Goal: Task Accomplishment & Management: Use online tool/utility

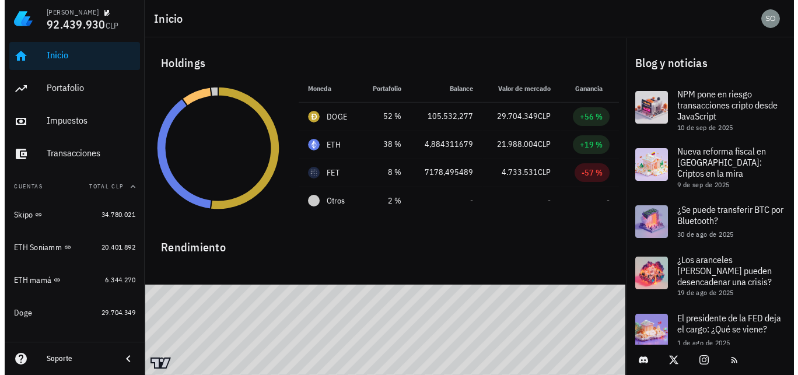
scroll to position [58, 0]
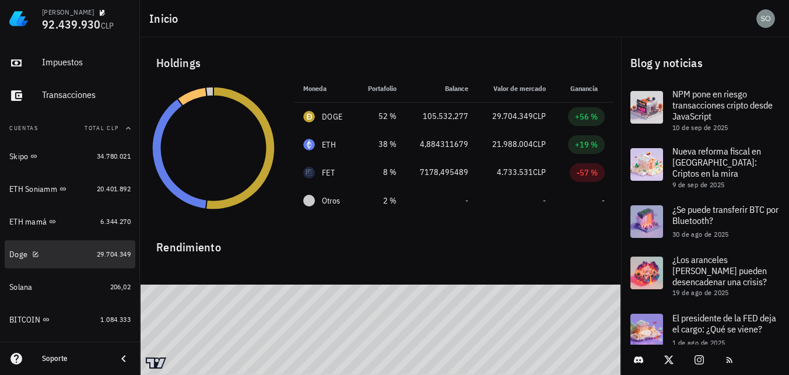
click at [17, 254] on div "Doge" at bounding box center [18, 255] width 18 height 10
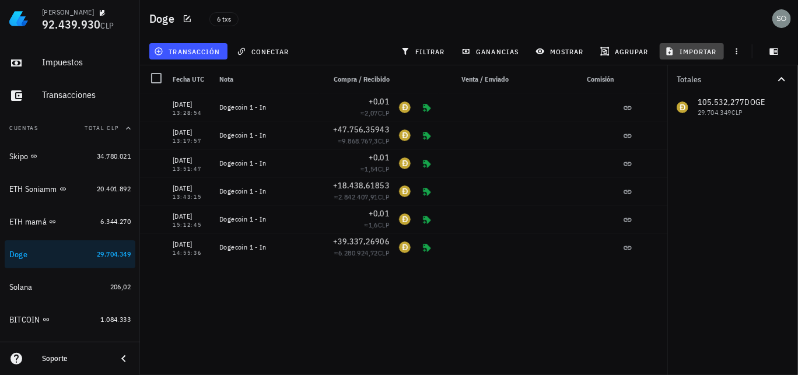
click at [701, 53] on span "importar" at bounding box center [692, 51] width 50 height 9
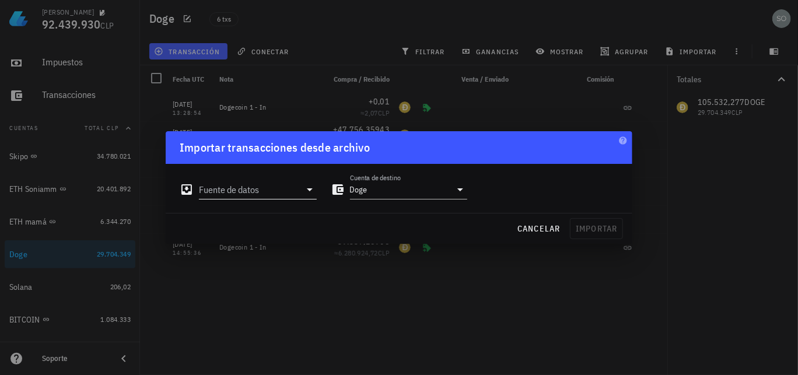
click at [314, 191] on icon at bounding box center [310, 189] width 14 height 14
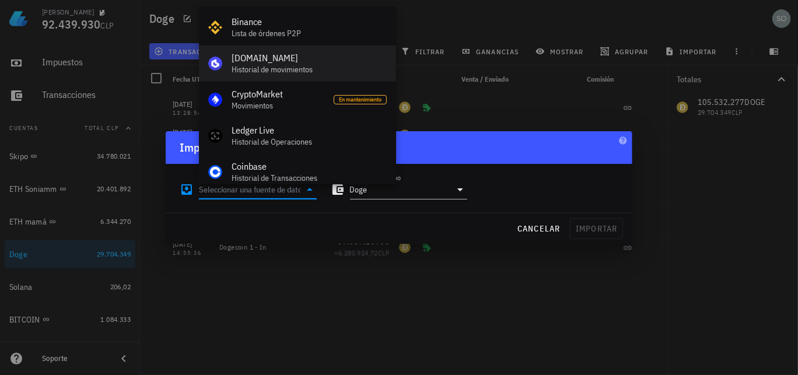
scroll to position [58, 0]
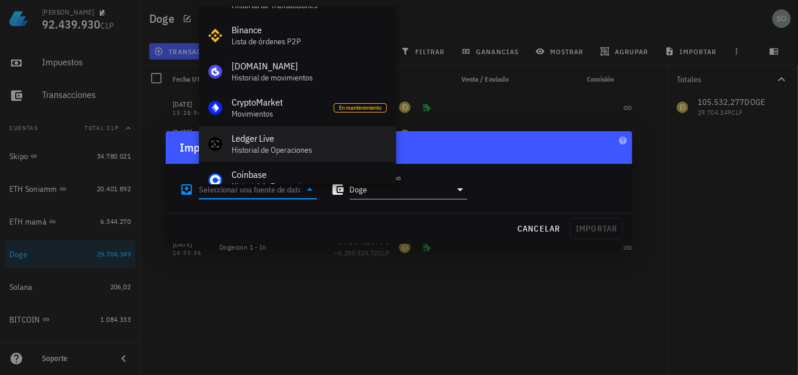
click at [252, 143] on div "Ledger Live" at bounding box center [308, 138] width 155 height 11
type input "Ledger Live"
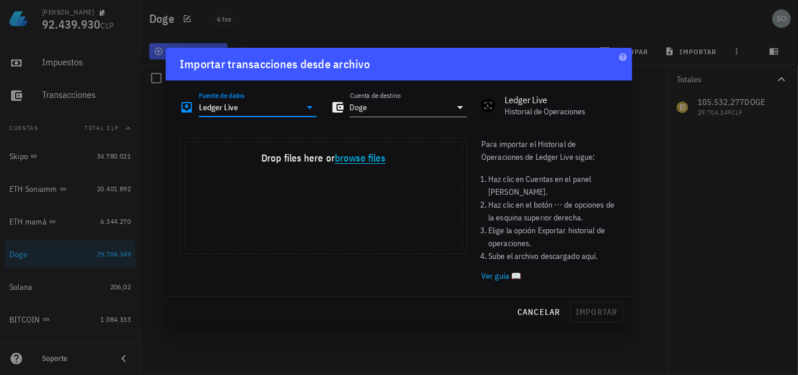
click at [363, 160] on button "browse files" at bounding box center [360, 158] width 51 height 10
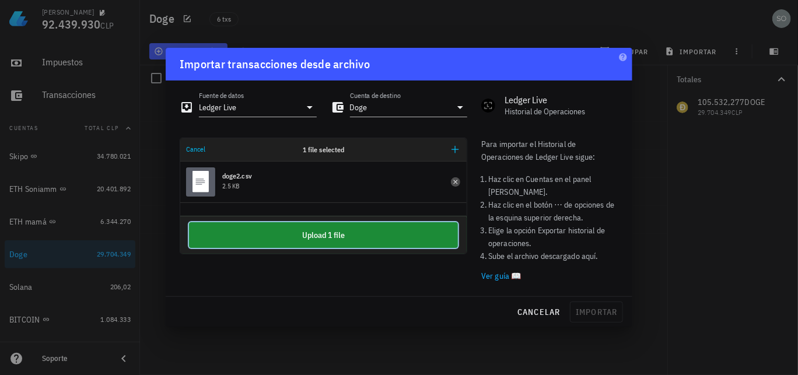
click at [327, 231] on button "Upload 1 file" at bounding box center [323, 235] width 269 height 26
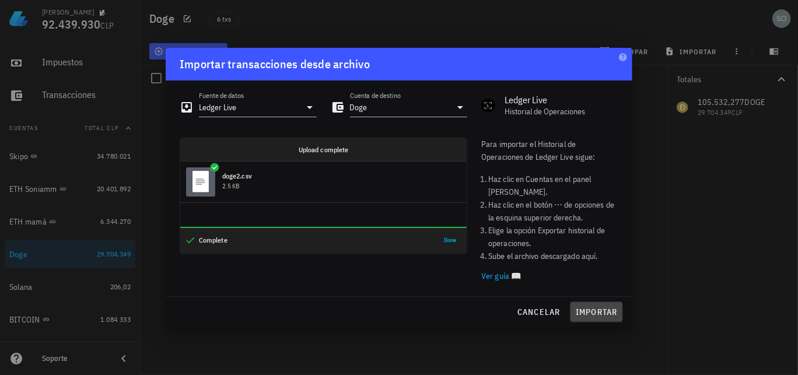
click at [603, 316] on span "importar" at bounding box center [596, 312] width 43 height 10
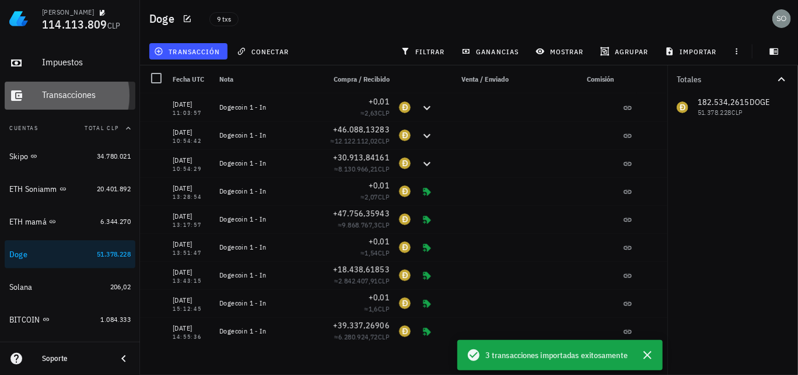
click at [73, 97] on div "Transacciones" at bounding box center [86, 94] width 89 height 11
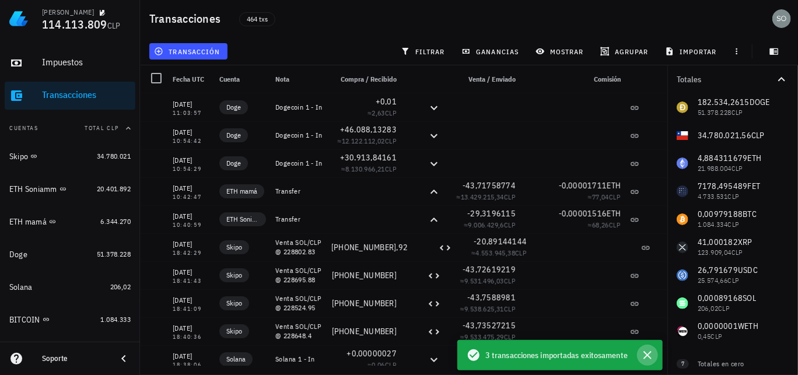
click at [650, 355] on icon "button" at bounding box center [647, 355] width 14 height 14
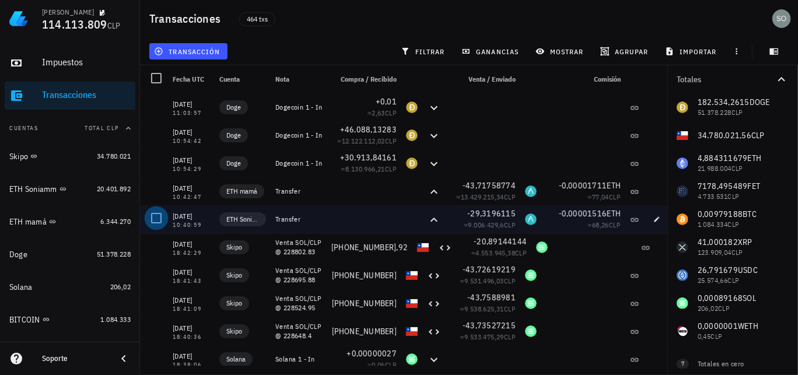
click at [156, 221] on div at bounding box center [156, 218] width 20 height 20
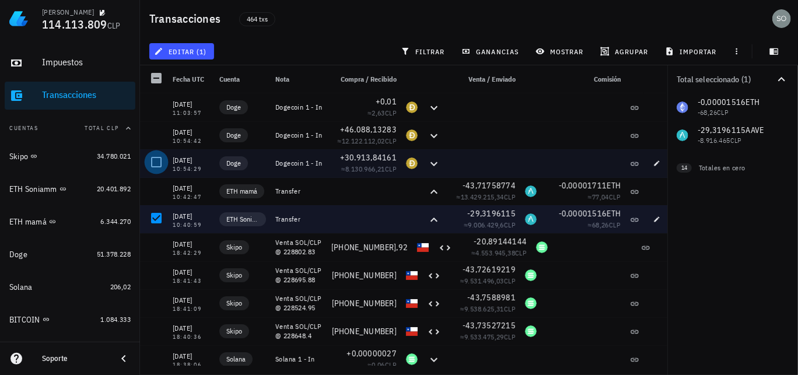
click at [158, 162] on div at bounding box center [156, 162] width 20 height 20
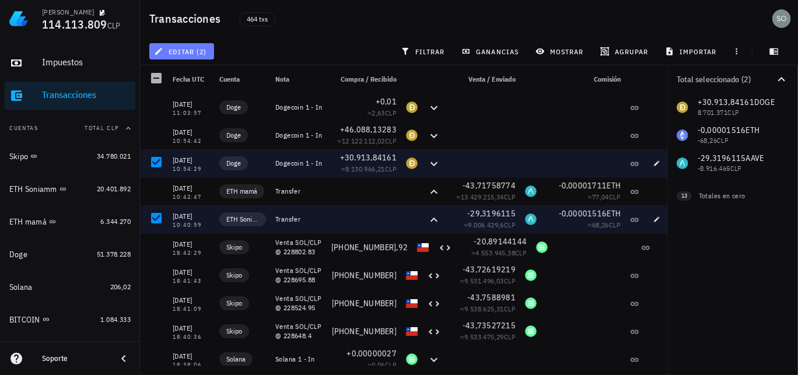
click at [190, 51] on span "editar (2)" at bounding box center [181, 51] width 50 height 9
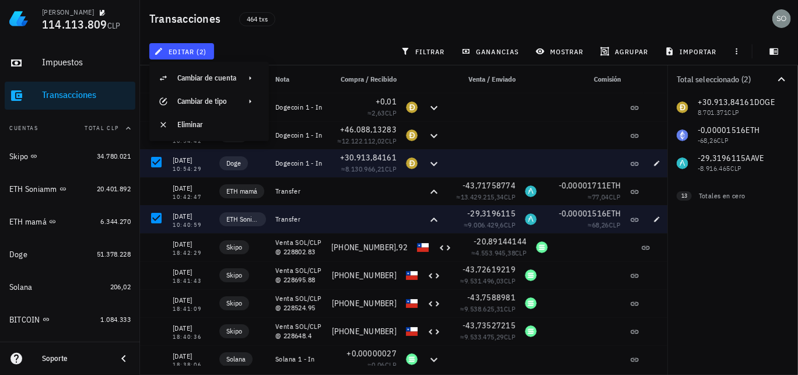
click at [276, 49] on div "editar (2) filtrar ganancias mostrar [GEOGRAPHIC_DATA] importar" at bounding box center [469, 51] width 644 height 28
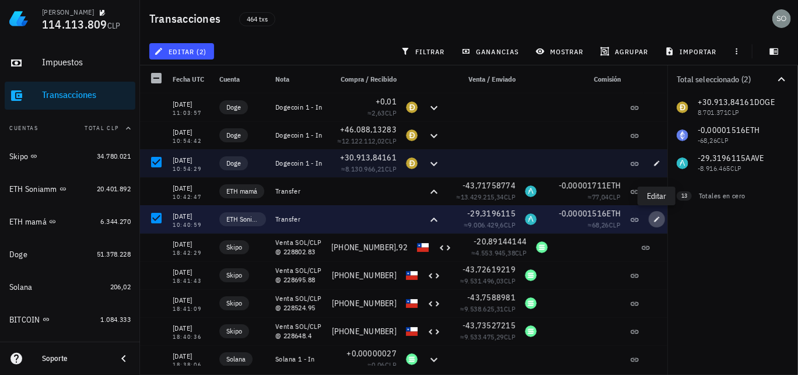
click at [657, 221] on icon "button" at bounding box center [656, 219] width 7 height 7
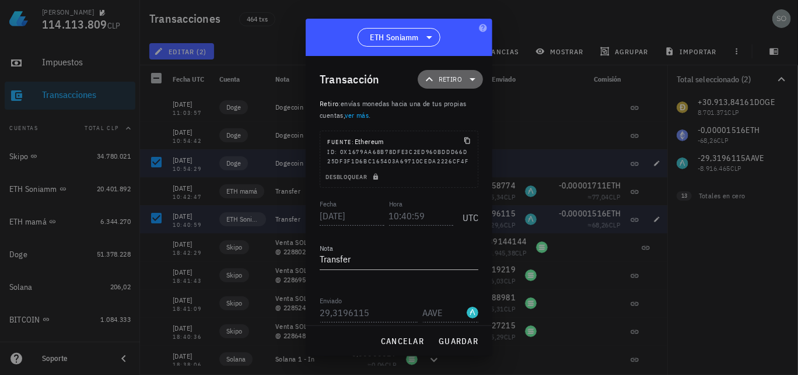
click at [465, 80] on icon at bounding box center [472, 79] width 14 height 14
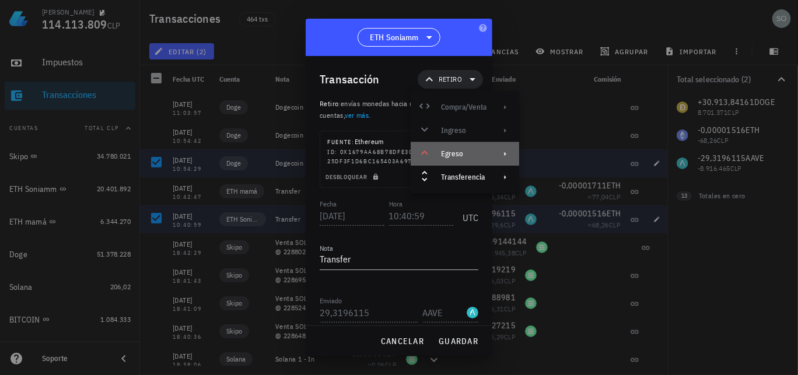
click at [463, 154] on div "Egreso" at bounding box center [463, 153] width 45 height 9
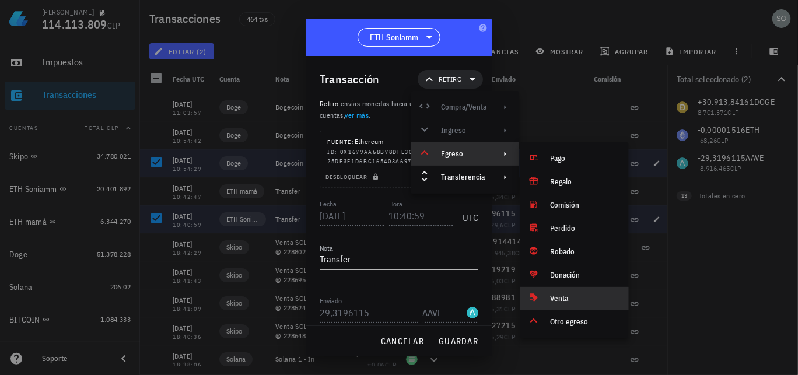
click at [560, 299] on div "Venta" at bounding box center [584, 298] width 69 height 9
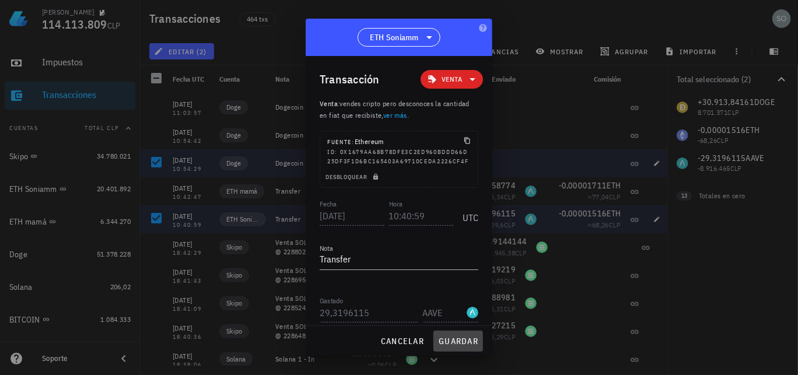
click at [461, 342] on span "guardar" at bounding box center [458, 341] width 40 height 10
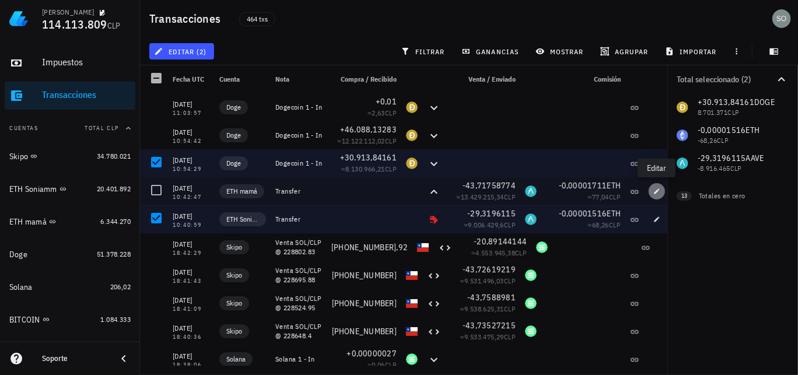
click at [658, 192] on icon "button" at bounding box center [656, 191] width 7 height 7
type input "10:42:47"
type input "43,71758774"
type input "0,000017111286541"
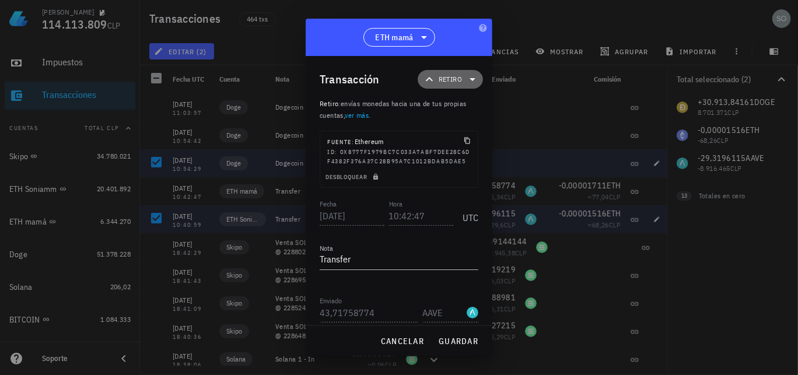
click at [459, 86] on span "Retiro" at bounding box center [449, 79] width 51 height 19
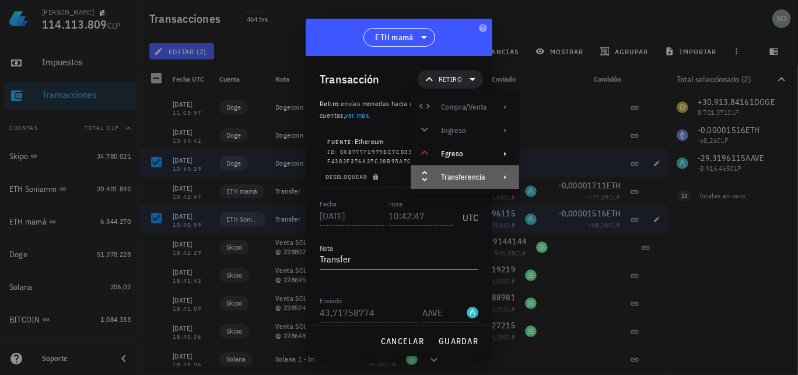
click at [459, 179] on div "Transferencia" at bounding box center [463, 177] width 45 height 9
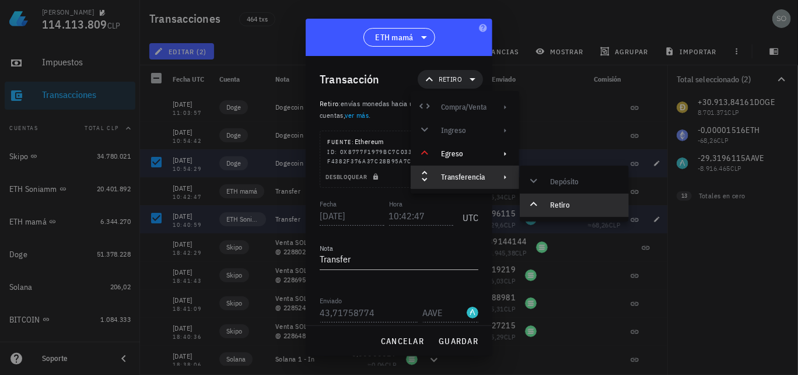
click at [464, 108] on div "Compra/Venta Ingreso Egreso Transferencia" at bounding box center [464, 142] width 108 height 93
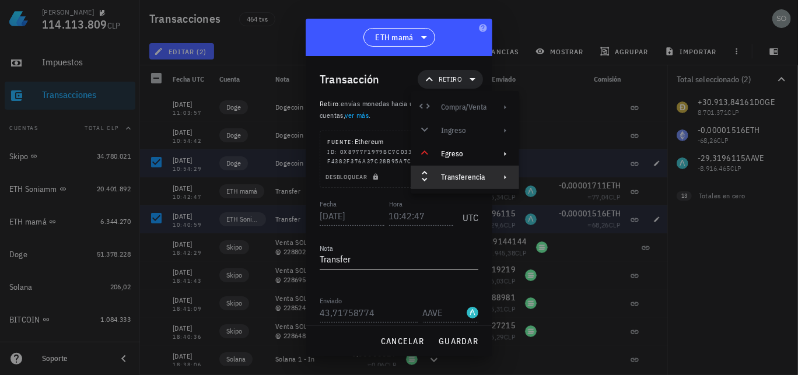
click at [464, 106] on div "Compra/Venta Ingreso Egreso Transferencia" at bounding box center [464, 142] width 108 height 93
click at [458, 152] on div "Egreso" at bounding box center [463, 153] width 45 height 9
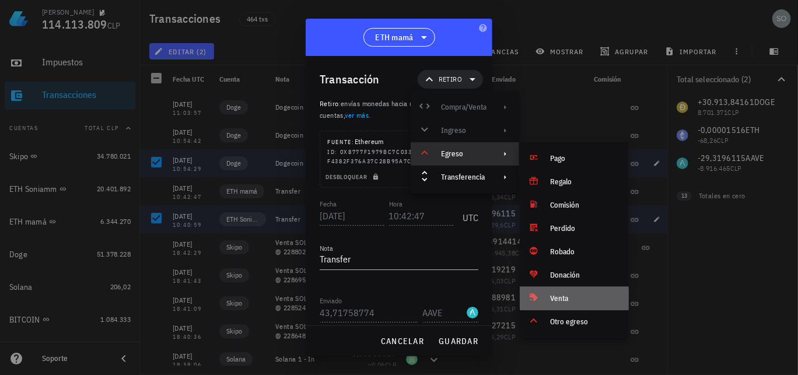
click at [560, 299] on div "Venta" at bounding box center [584, 298] width 69 height 9
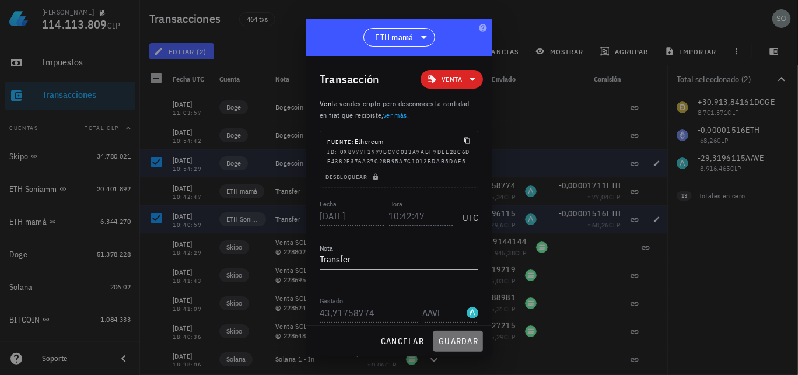
click at [459, 340] on span "guardar" at bounding box center [458, 341] width 40 height 10
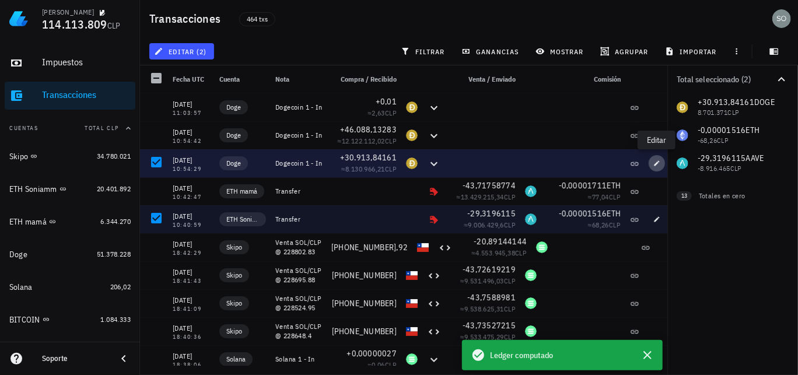
click at [657, 165] on icon "button" at bounding box center [656, 163] width 7 height 7
type input "10:54:29"
type textarea "Dogecoin 1 - In"
type input "30.913,84161183"
type input "DOGE"
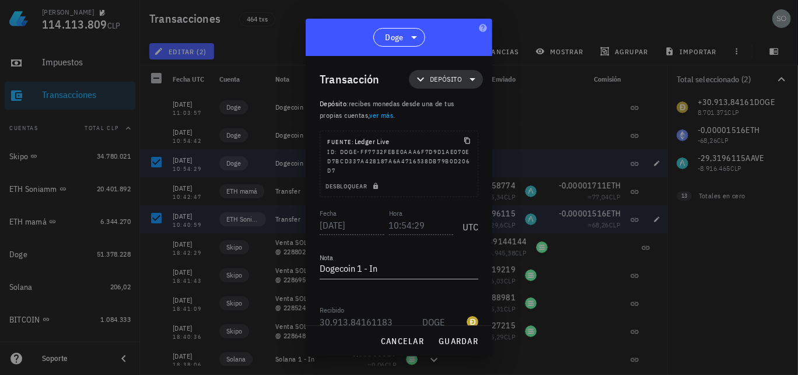
click at [442, 82] on span "Depósito" at bounding box center [446, 79] width 32 height 12
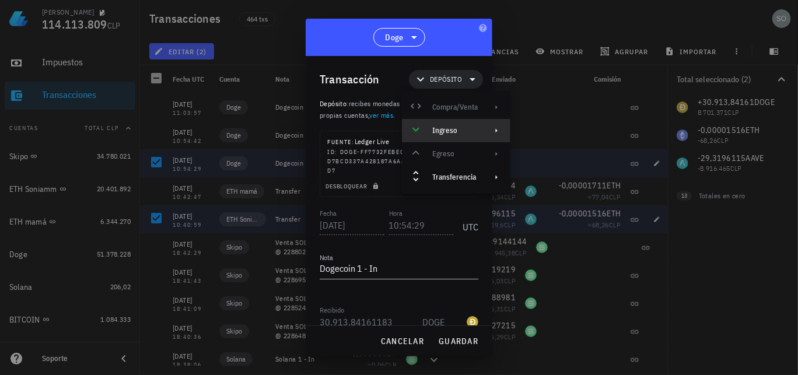
click at [449, 133] on div "Ingreso" at bounding box center [454, 130] width 45 height 9
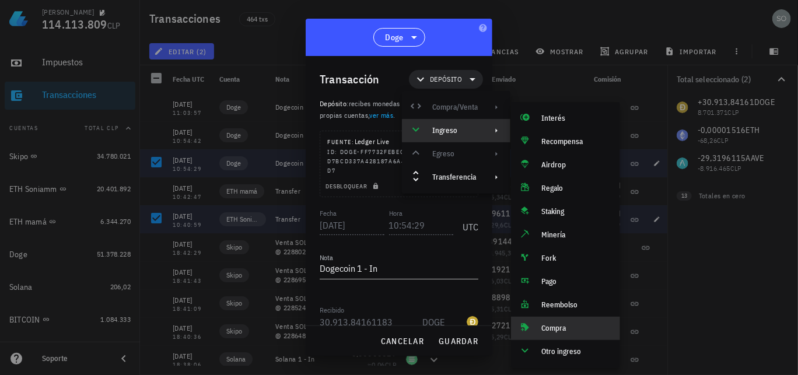
click at [554, 325] on div "Compra" at bounding box center [575, 328] width 69 height 9
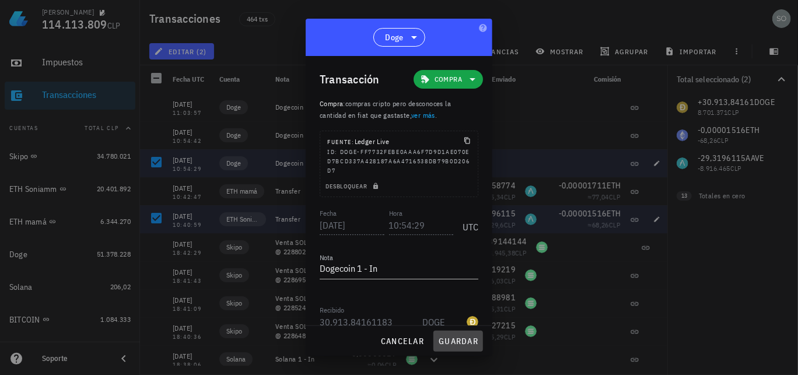
click at [466, 342] on span "guardar" at bounding box center [458, 341] width 40 height 10
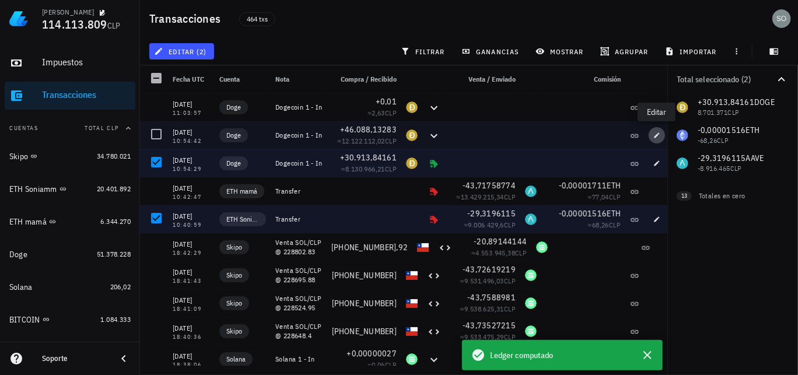
click at [658, 136] on icon "button" at bounding box center [656, 135] width 7 height 7
type input "10:54:42"
type input "46.088,13283083"
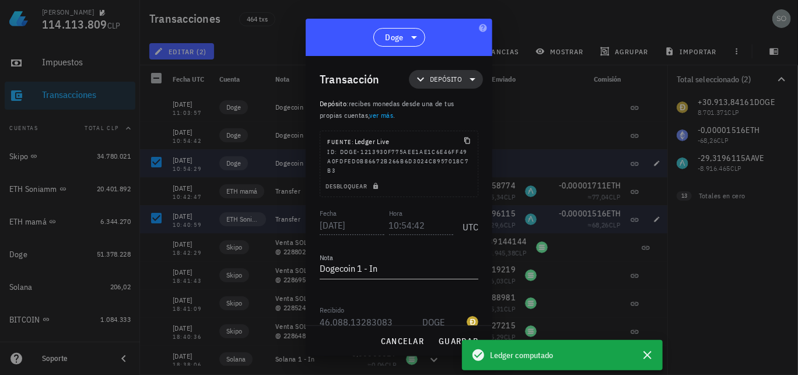
click at [465, 80] on icon at bounding box center [472, 79] width 14 height 14
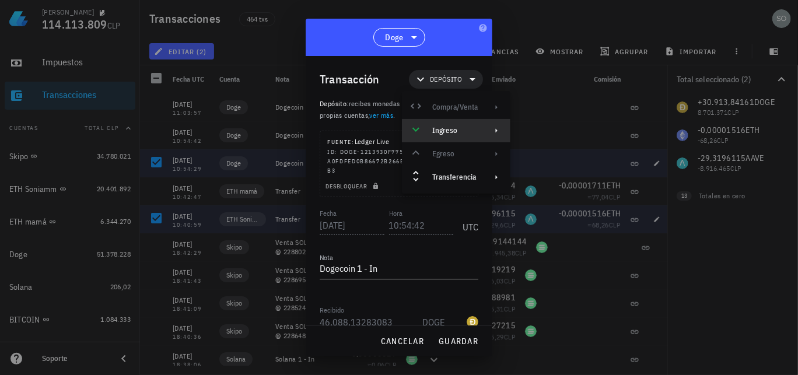
click at [451, 129] on div "Ingreso" at bounding box center [454, 130] width 45 height 9
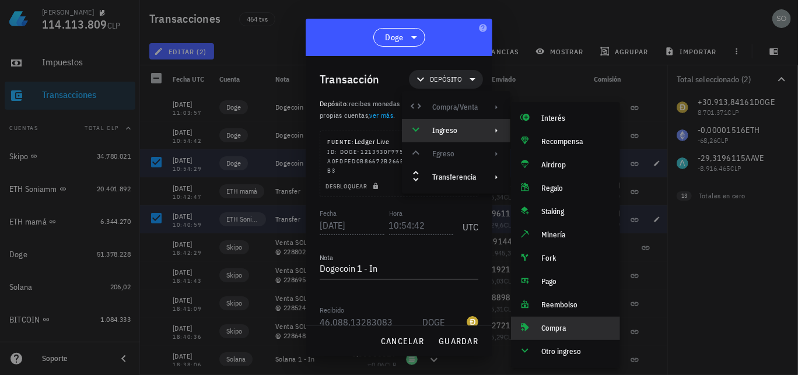
click at [556, 329] on div "Compra" at bounding box center [575, 328] width 69 height 9
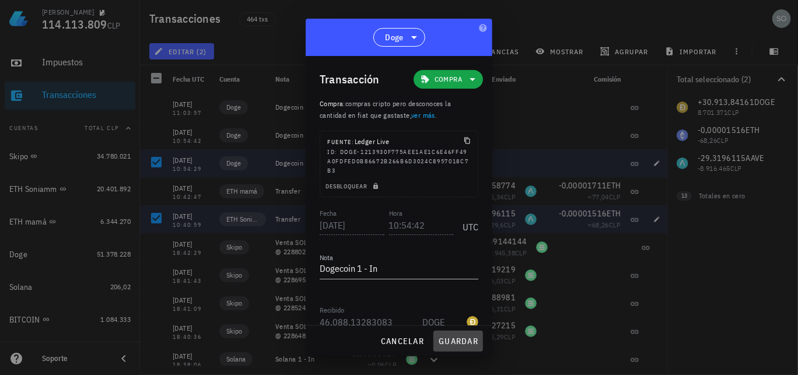
click at [468, 342] on span "guardar" at bounding box center [458, 341] width 40 height 10
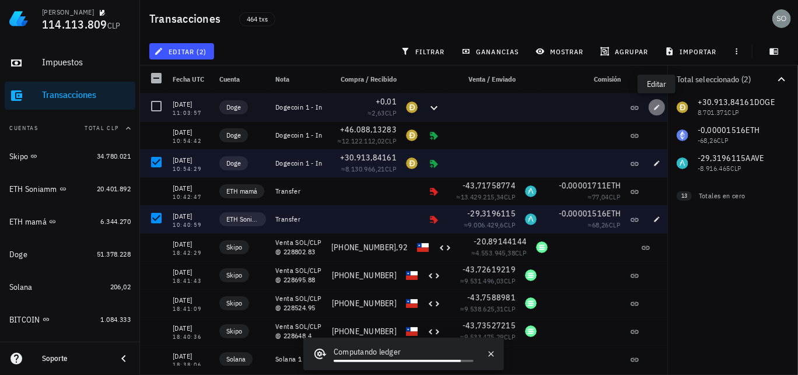
click at [655, 109] on icon "button" at bounding box center [656, 106] width 5 height 5
type input "11:03:57"
type input "0,01"
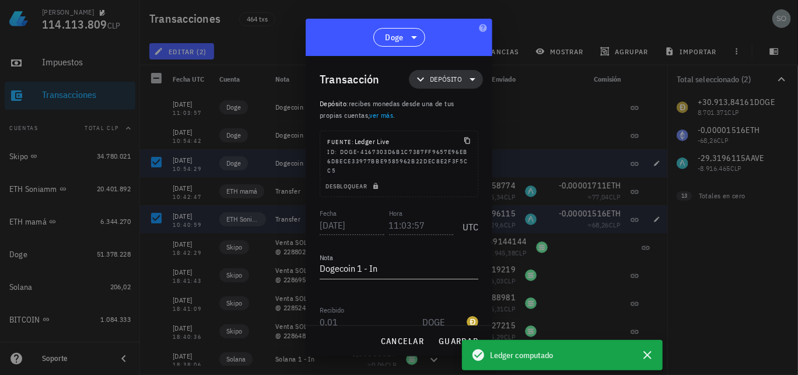
click at [456, 76] on span "Depósito" at bounding box center [446, 79] width 60 height 19
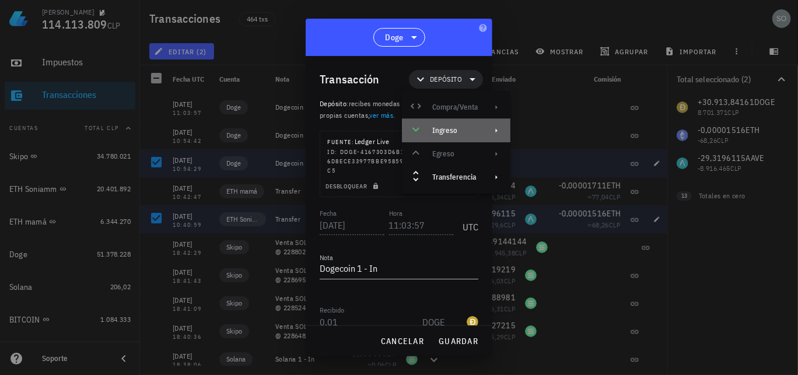
click at [449, 131] on div "Ingreso" at bounding box center [454, 130] width 45 height 9
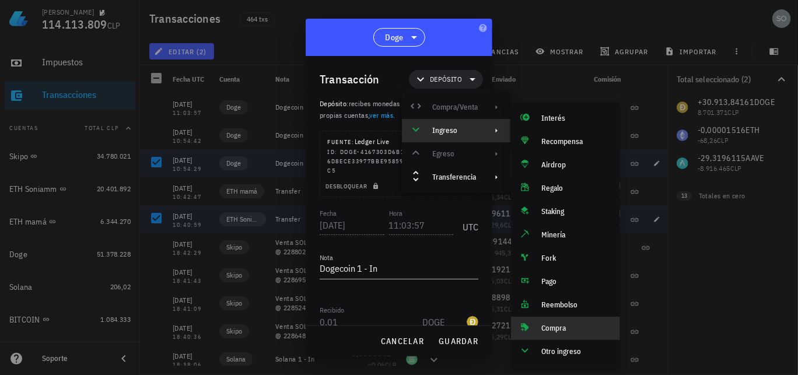
click at [554, 327] on div "Compra" at bounding box center [575, 328] width 69 height 9
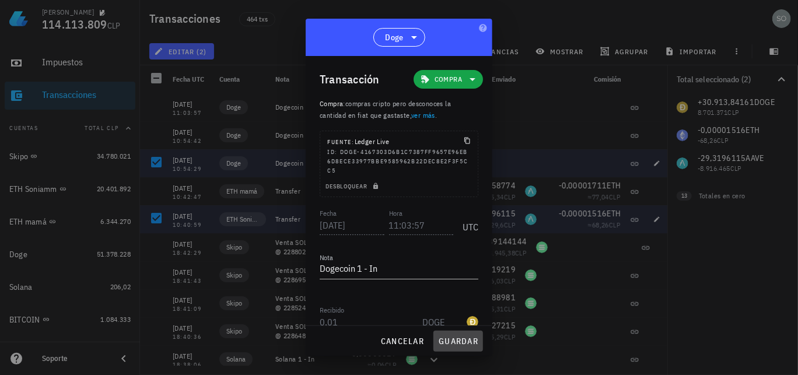
click at [468, 341] on span "guardar" at bounding box center [458, 341] width 40 height 10
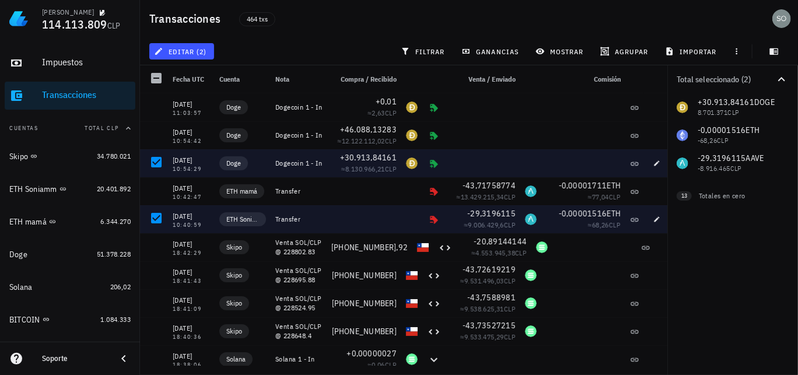
click at [280, 41] on div "editar (2) filtrar ganancias mostrar [GEOGRAPHIC_DATA] importar" at bounding box center [469, 51] width 644 height 28
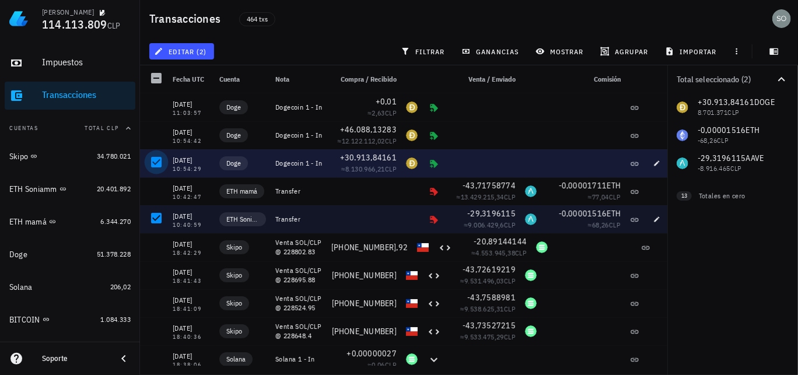
click at [159, 164] on div at bounding box center [156, 162] width 20 height 20
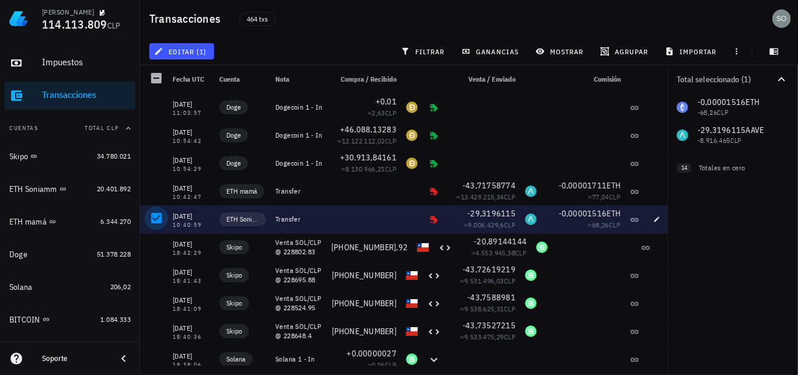
click at [162, 218] on div at bounding box center [156, 218] width 20 height 20
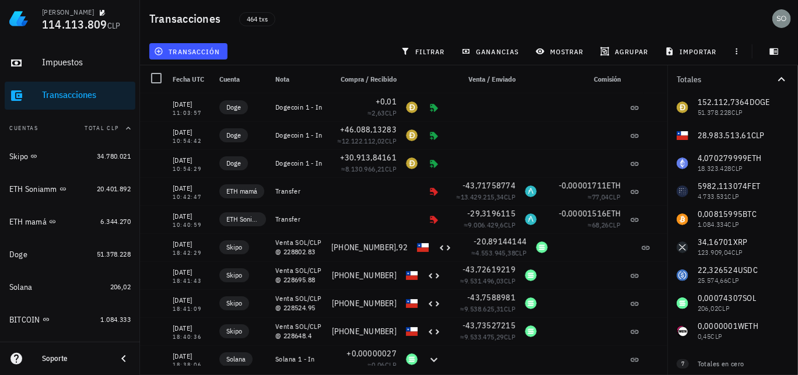
click at [346, 30] on div "464 txs" at bounding box center [380, 18] width 296 height 29
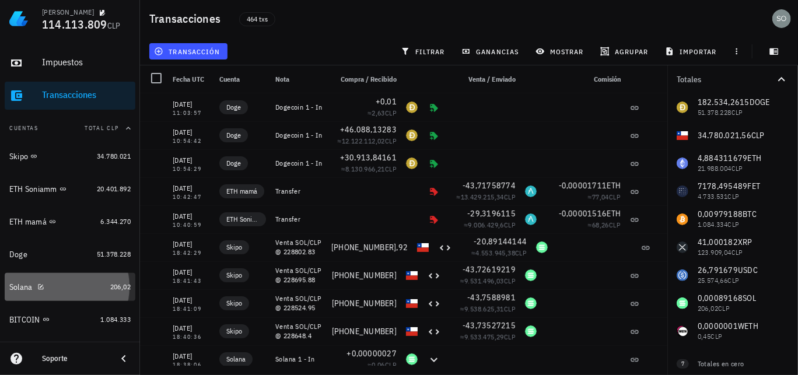
click at [23, 286] on div "Solana" at bounding box center [20, 287] width 23 height 10
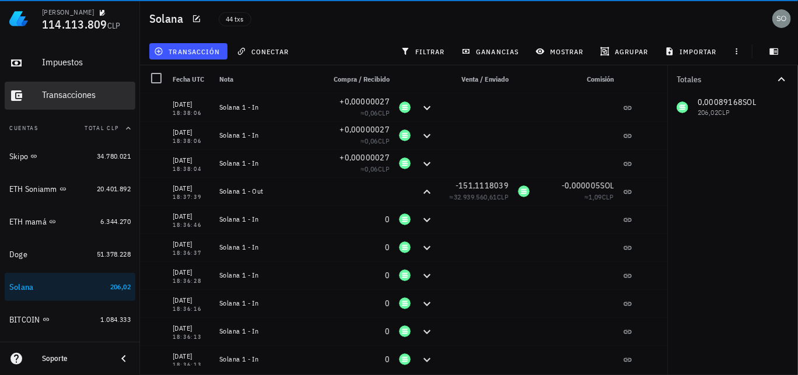
click at [90, 96] on div "Transacciones" at bounding box center [86, 94] width 89 height 11
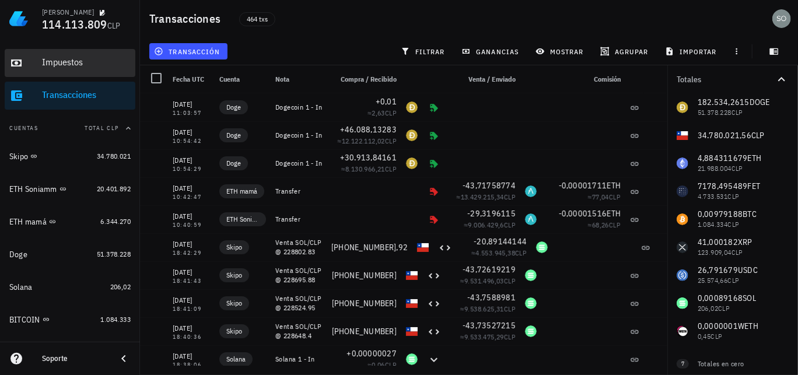
click at [61, 59] on div "Impuestos" at bounding box center [86, 62] width 89 height 11
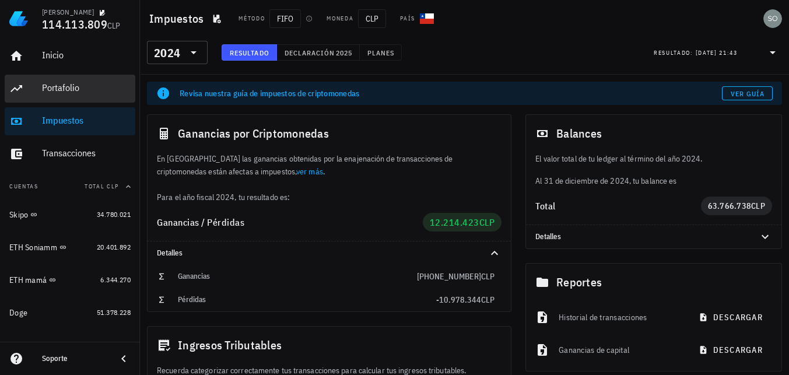
click at [68, 86] on div "Portafolio" at bounding box center [86, 87] width 89 height 11
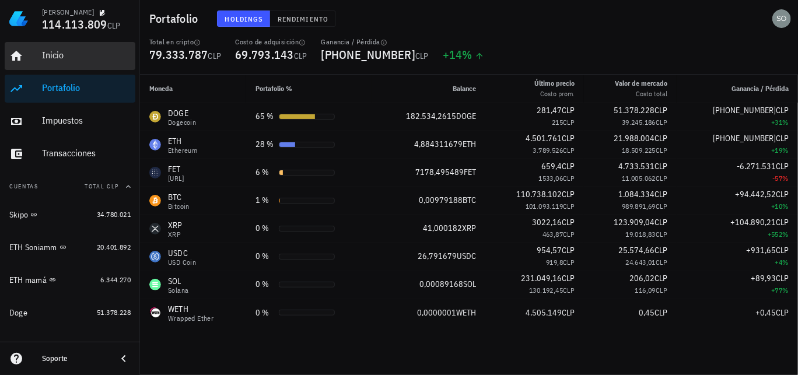
click at [53, 55] on div "Inicio" at bounding box center [86, 55] width 89 height 11
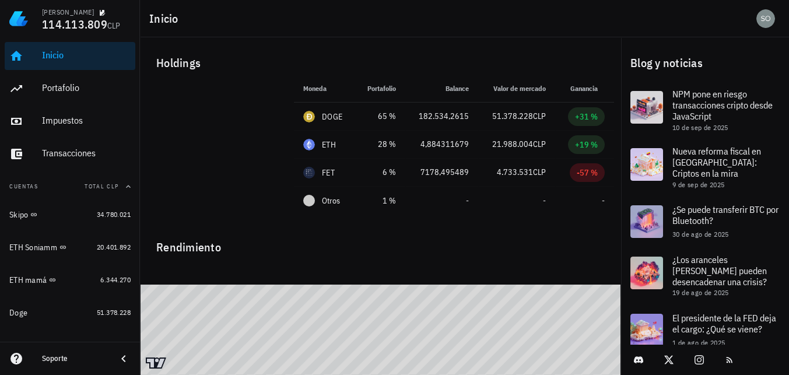
click at [52, 58] on div "Inicio" at bounding box center [86, 55] width 89 height 11
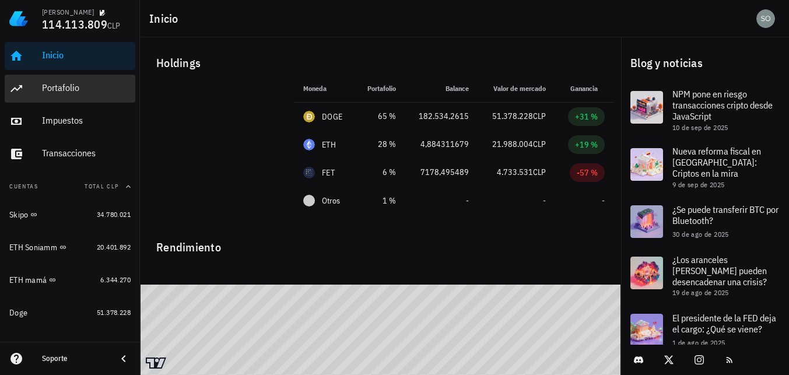
click at [58, 87] on div "Portafolio" at bounding box center [86, 87] width 89 height 11
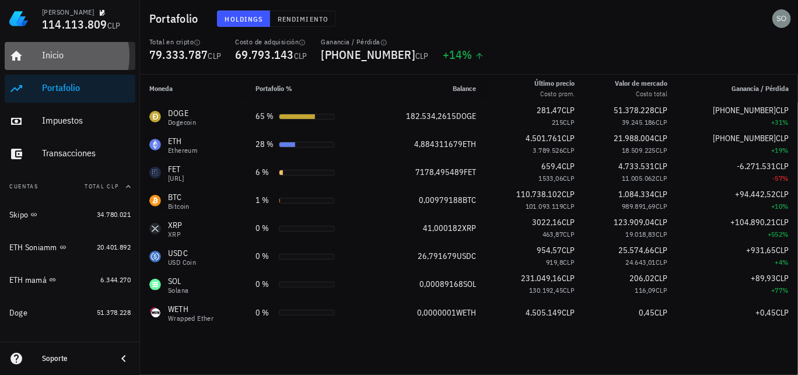
click at [55, 55] on div "Inicio" at bounding box center [86, 55] width 89 height 11
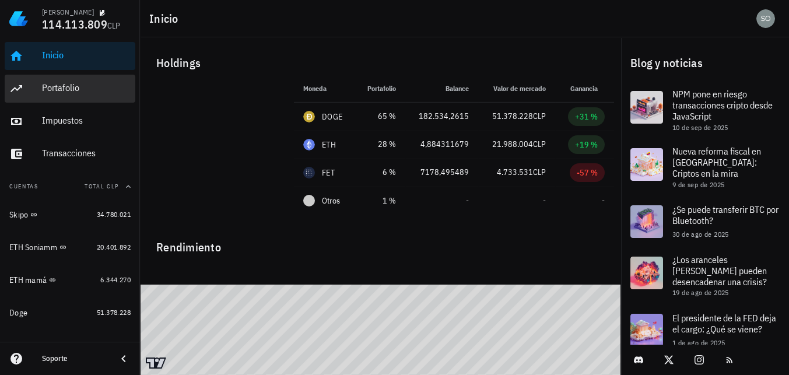
click at [58, 86] on div "Portafolio" at bounding box center [86, 87] width 89 height 11
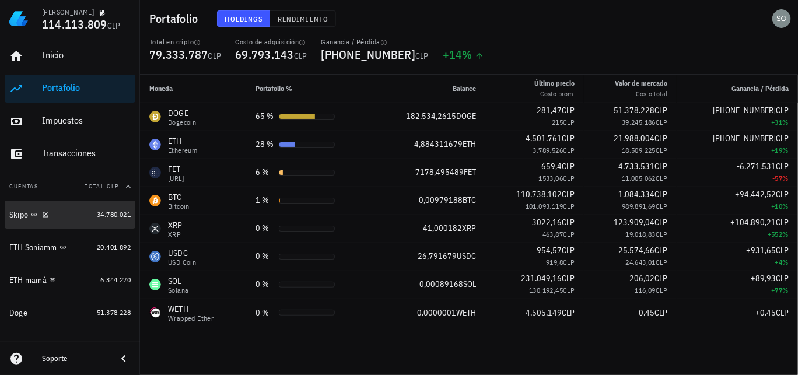
click at [16, 216] on div "Skipo" at bounding box center [18, 215] width 19 height 10
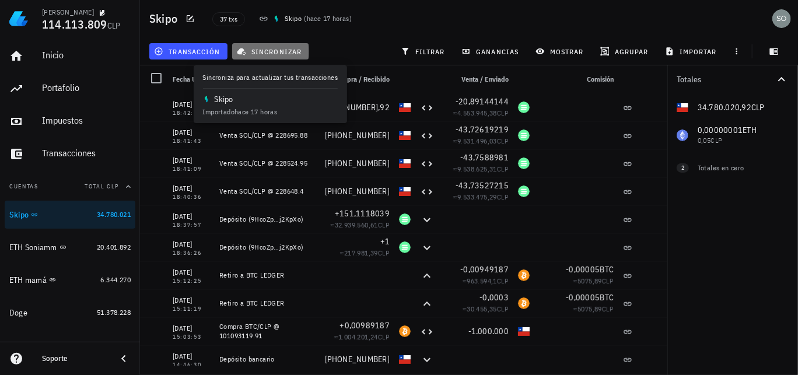
click at [278, 50] on span "sincronizar" at bounding box center [270, 51] width 62 height 9
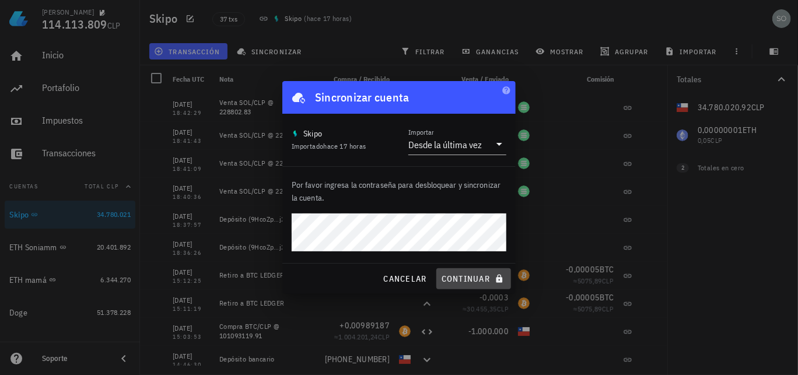
click at [459, 280] on span "continuar" at bounding box center [473, 278] width 65 height 10
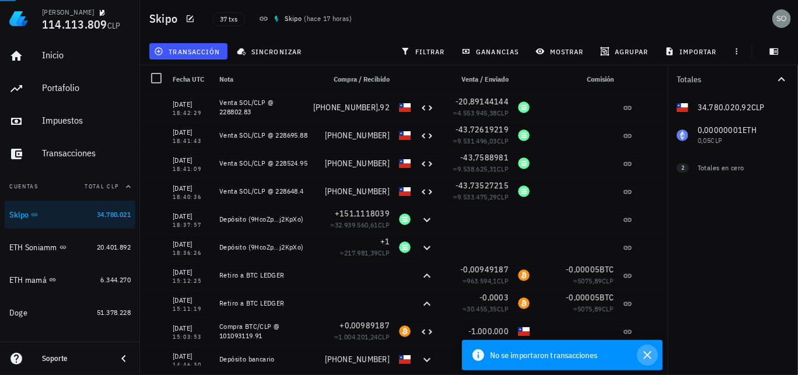
click at [650, 354] on icon "button" at bounding box center [647, 355] width 14 height 14
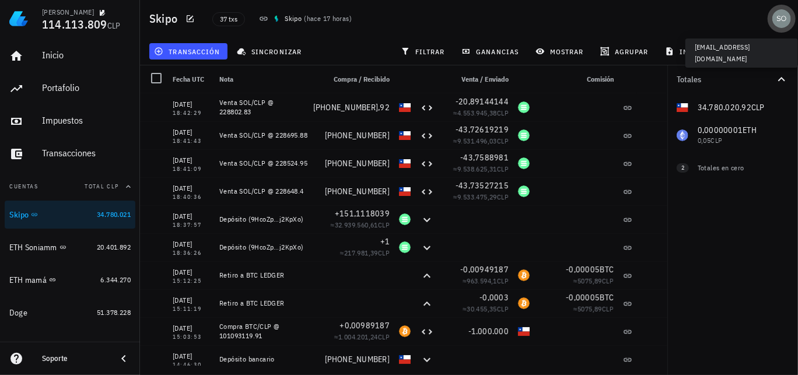
click at [780, 19] on div "avatar" at bounding box center [781, 18] width 19 height 19
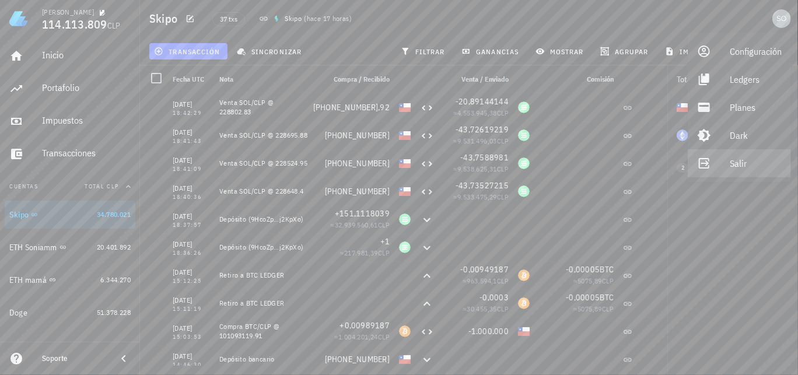
click at [738, 163] on div "Salir" at bounding box center [755, 163] width 52 height 23
